Goal: Book appointment/travel/reservation

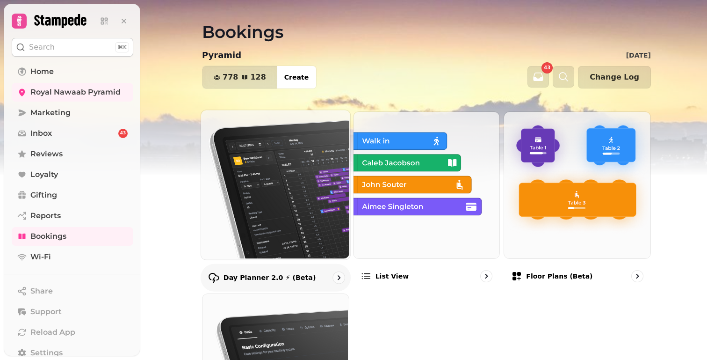
click at [305, 148] on img at bounding box center [274, 183] width 149 height 149
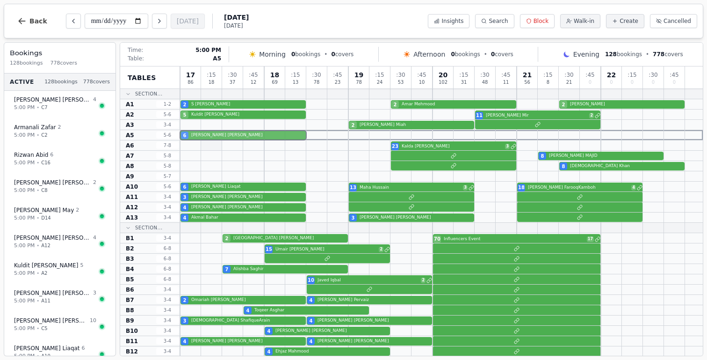
drag, startPoint x: 204, startPoint y: 311, endPoint x: 211, endPoint y: 140, distance: 170.9
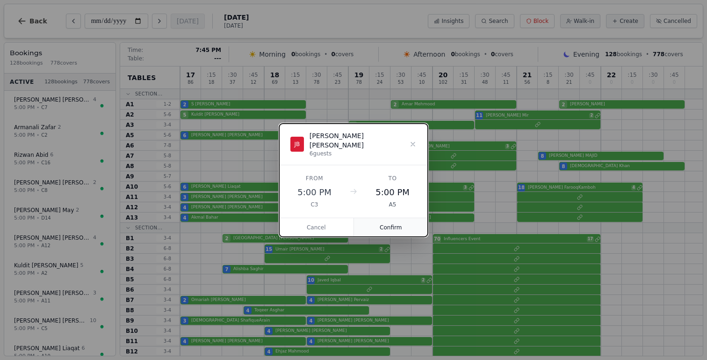
click at [416, 223] on button "Confirm" at bounding box center [391, 227] width 74 height 19
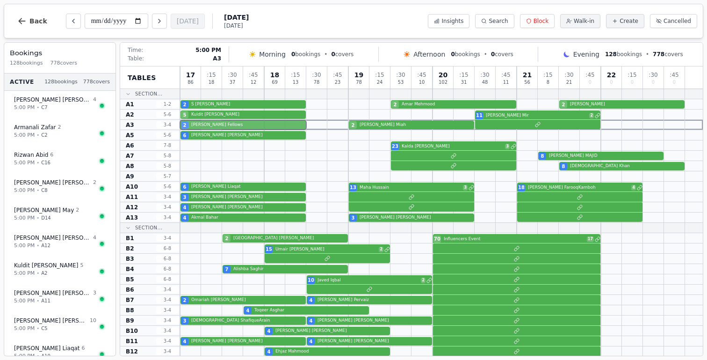
drag, startPoint x: 206, startPoint y: 262, endPoint x: 203, endPoint y: 124, distance: 138.1
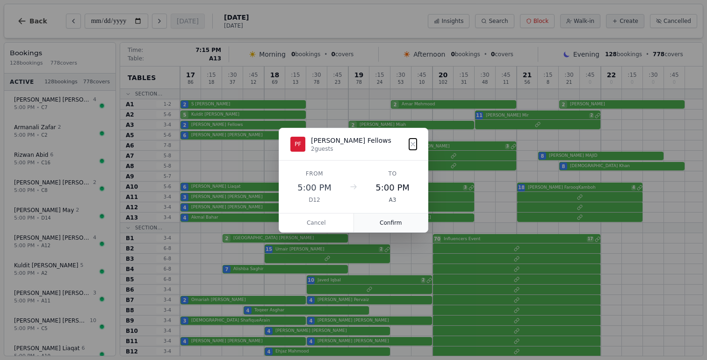
click at [378, 223] on button "Confirm" at bounding box center [391, 222] width 74 height 19
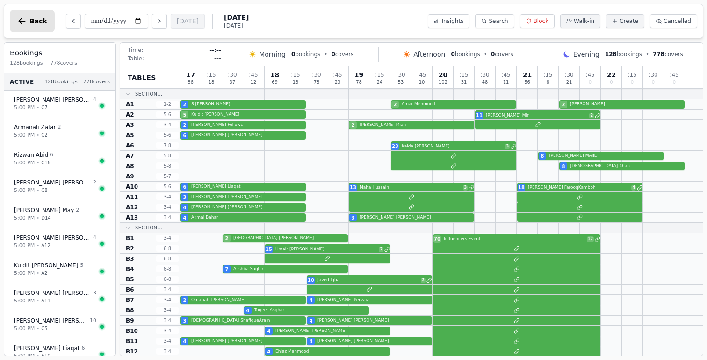
click at [29, 31] on button "Back" at bounding box center [32, 21] width 45 height 22
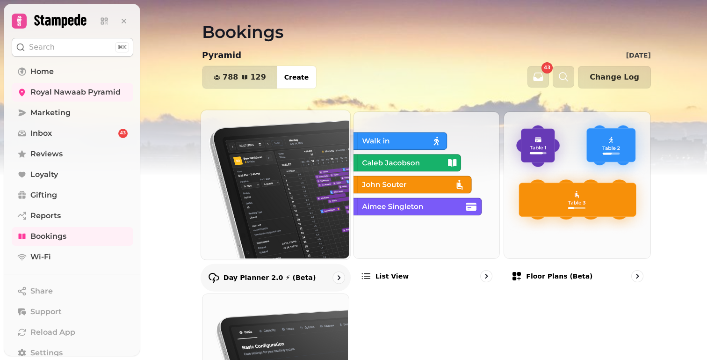
click at [258, 126] on img at bounding box center [274, 183] width 149 height 149
